Goal: Task Accomplishment & Management: Manage account settings

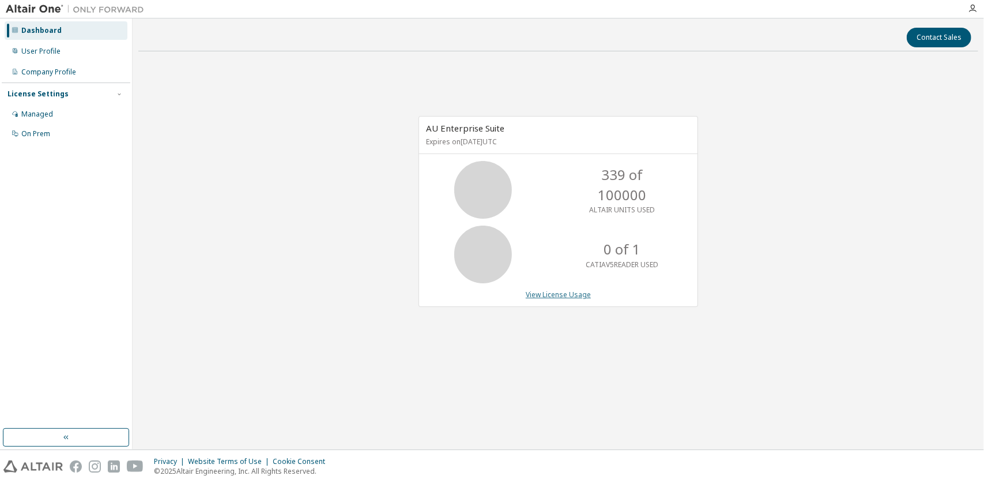
click at [551, 291] on link "View License Usage" at bounding box center [558, 294] width 65 height 10
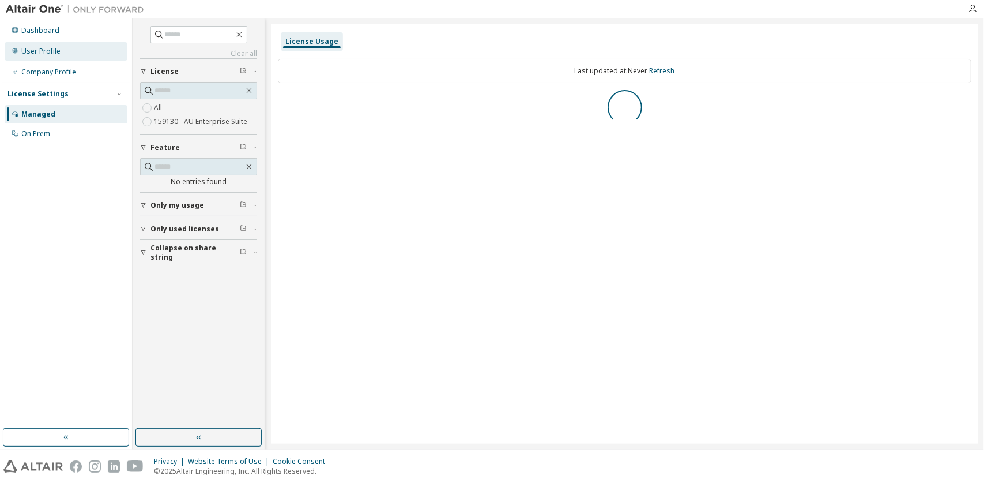
click at [48, 52] on div "User Profile" at bounding box center [40, 51] width 39 height 9
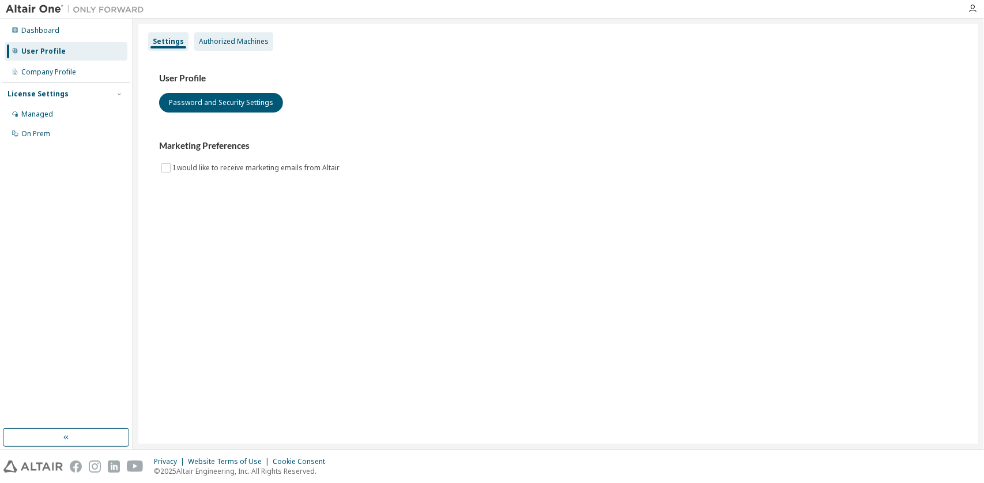
click at [210, 43] on div "Authorized Machines" at bounding box center [234, 41] width 70 height 9
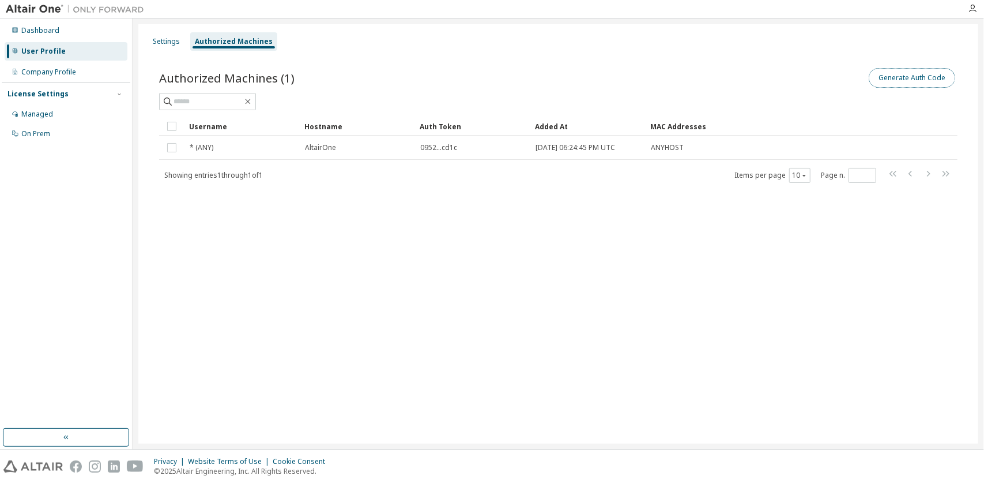
click at [896, 80] on button "Generate Auth Code" at bounding box center [912, 78] width 86 height 20
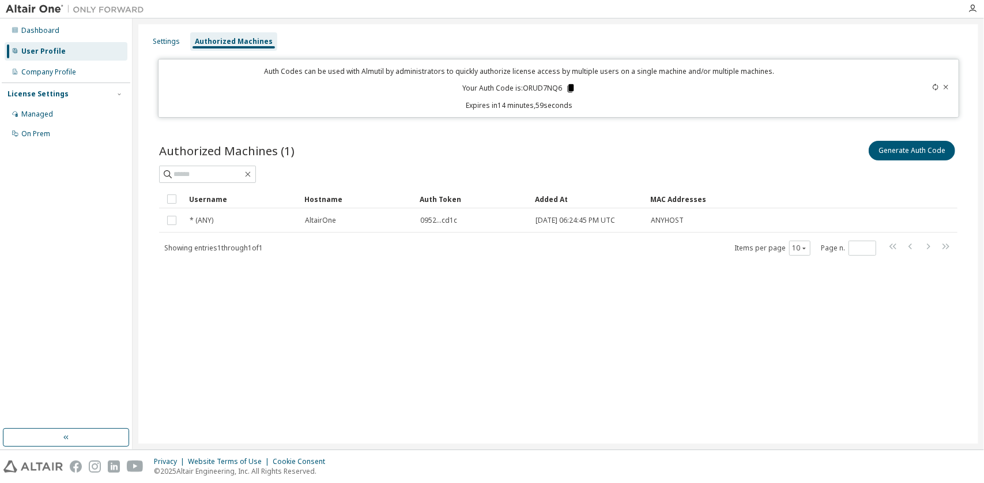
click at [570, 89] on icon at bounding box center [570, 88] width 6 height 8
click at [572, 88] on icon at bounding box center [570, 88] width 6 height 8
